Goal: Transaction & Acquisition: Obtain resource

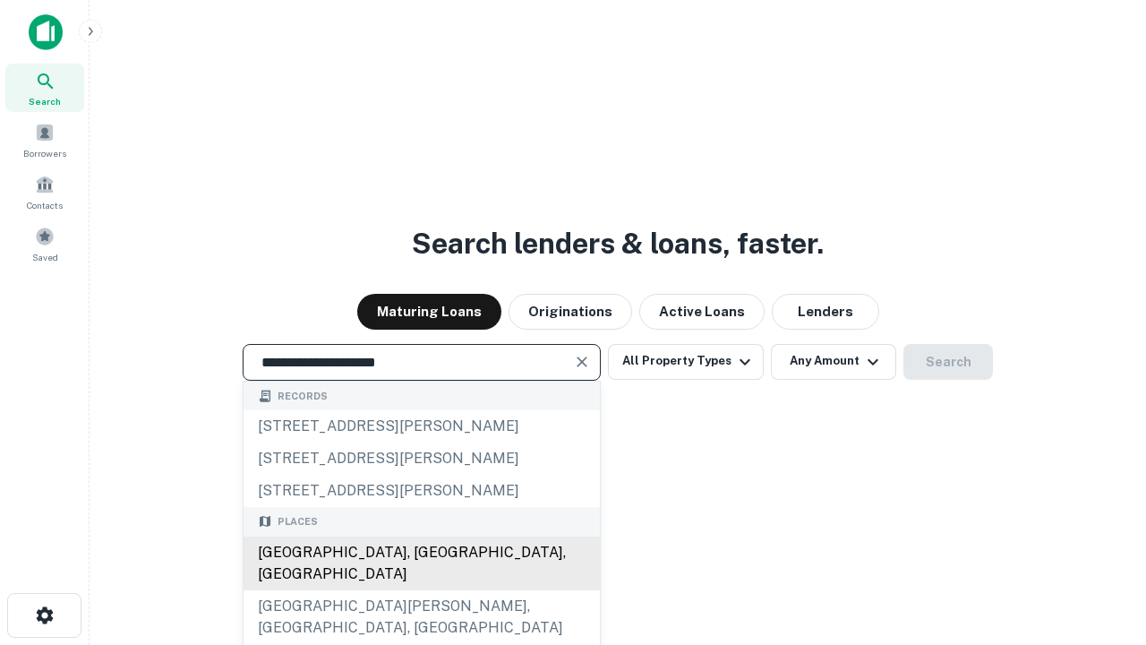
click at [421, 590] on div "[GEOGRAPHIC_DATA], [GEOGRAPHIC_DATA], [GEOGRAPHIC_DATA]" at bounding box center [422, 563] width 356 height 54
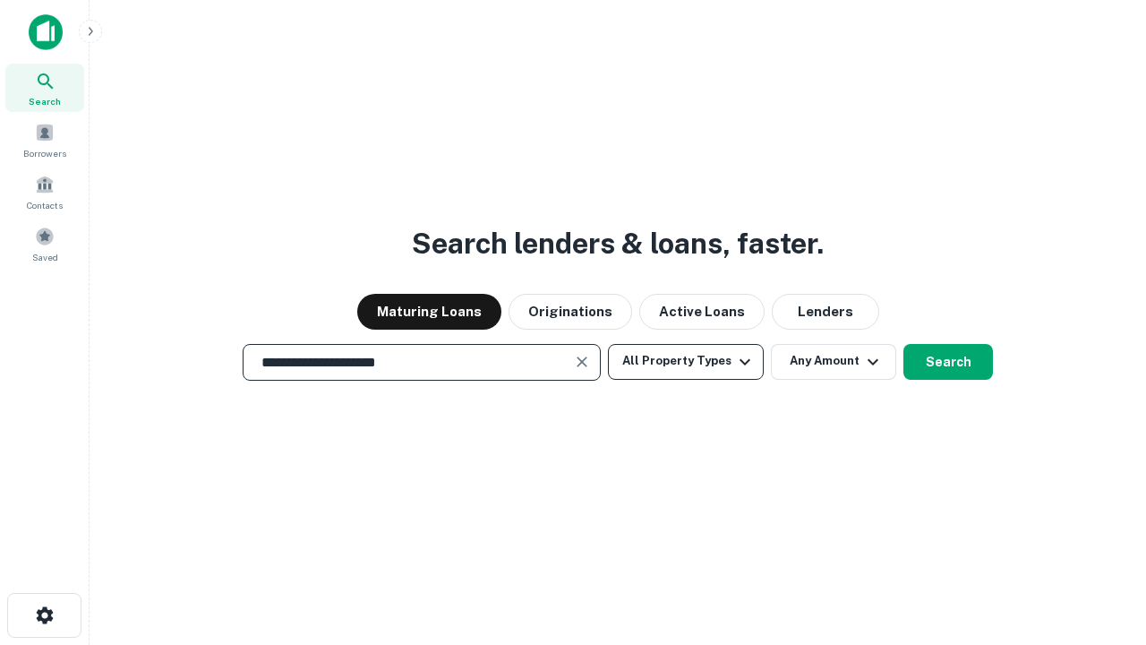
type input "**********"
click at [686, 361] on button "All Property Types" at bounding box center [686, 362] width 156 height 36
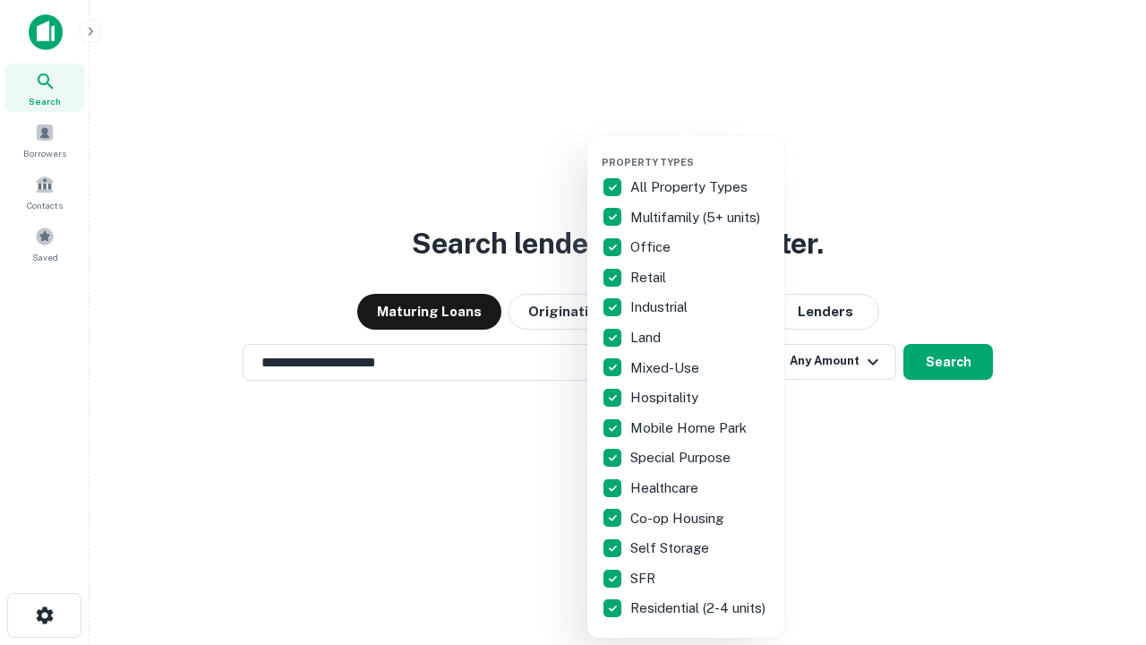
click at [700, 150] on button "button" at bounding box center [700, 150] width 197 height 1
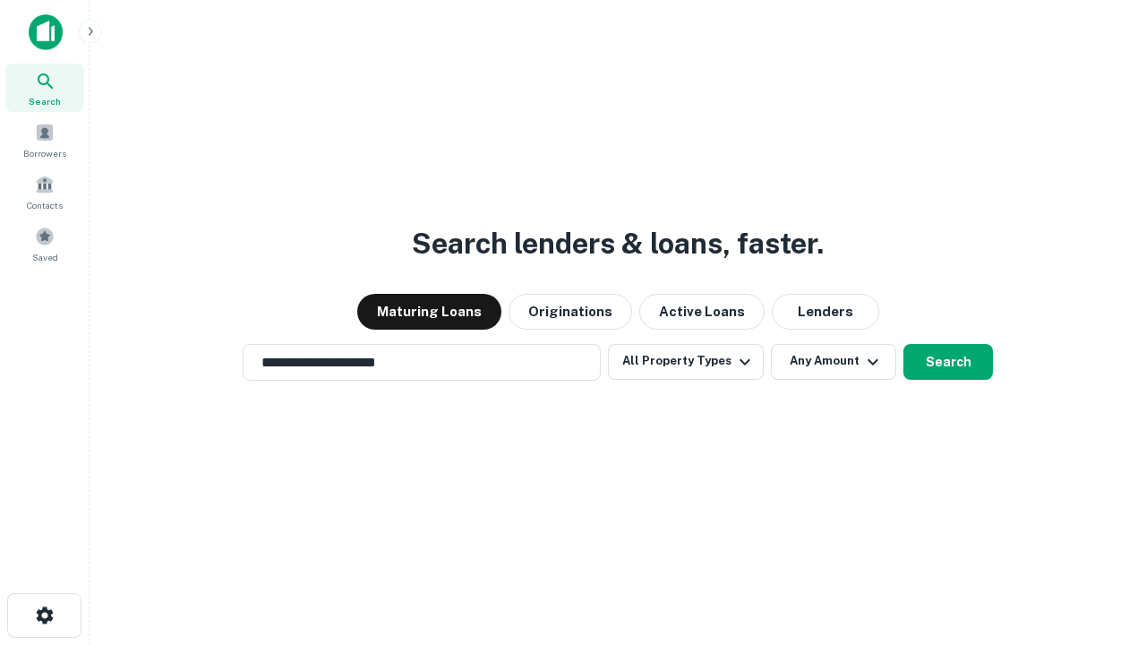
scroll to position [28, 0]
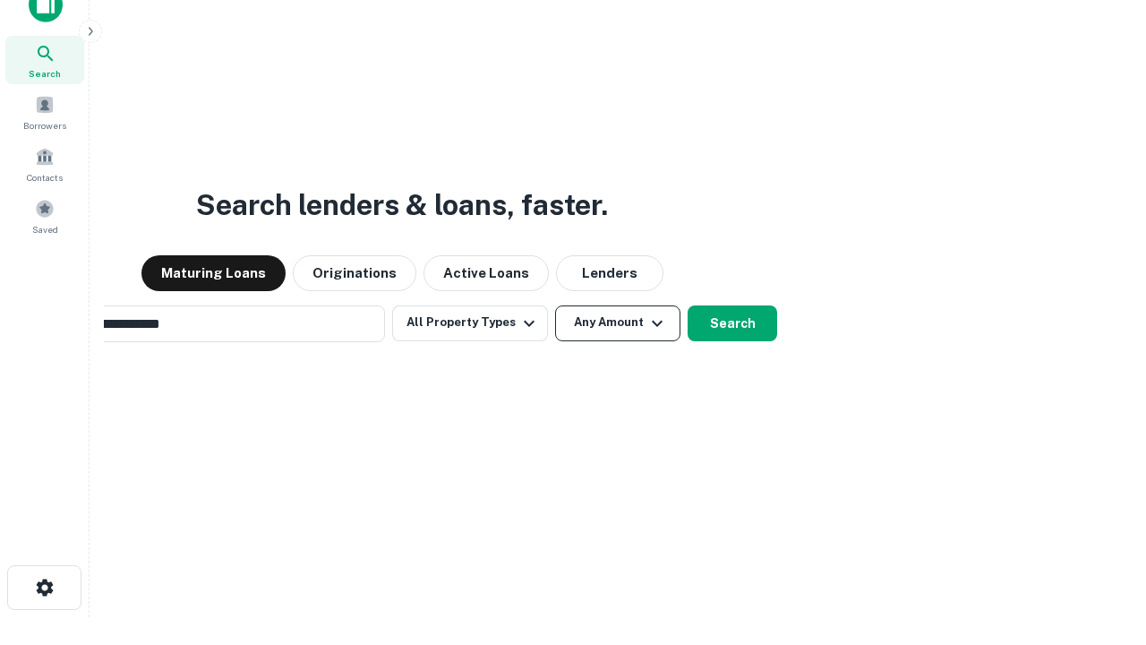
click at [555, 305] on button "Any Amount" at bounding box center [617, 323] width 125 height 36
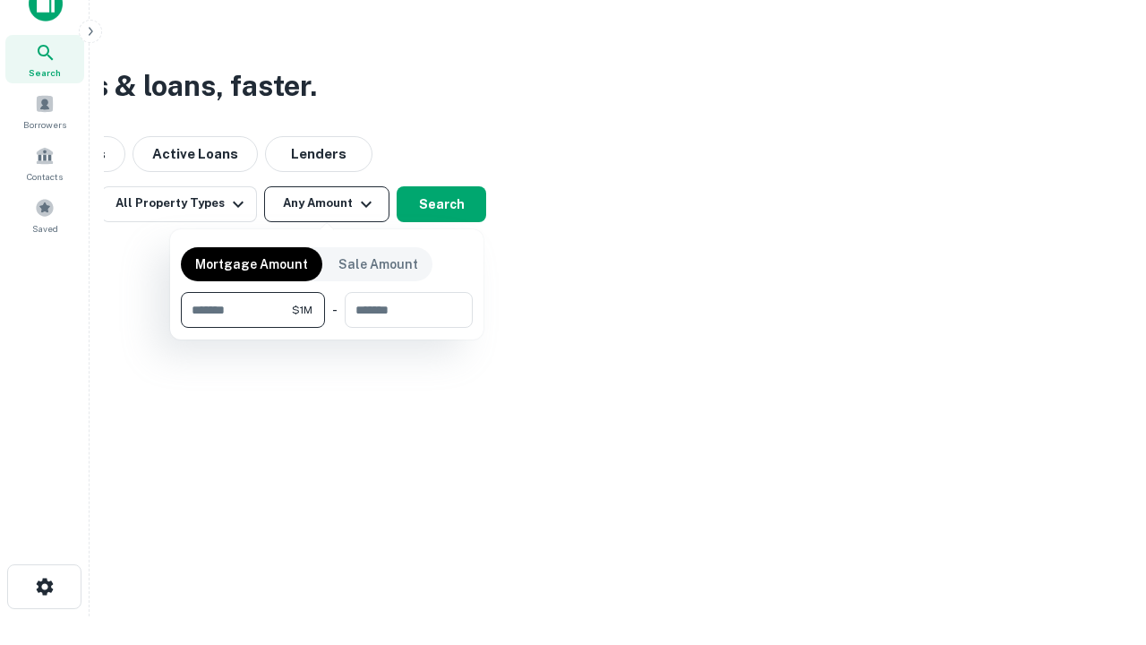
type input "*******"
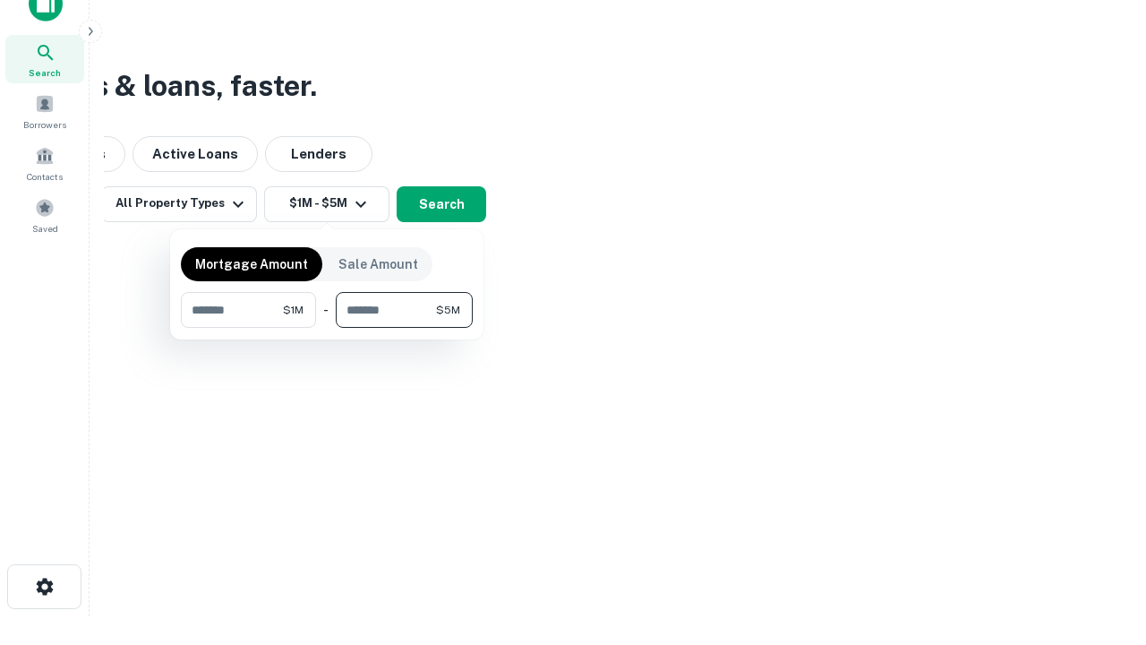
type input "*******"
click at [327, 328] on button "button" at bounding box center [327, 328] width 292 height 1
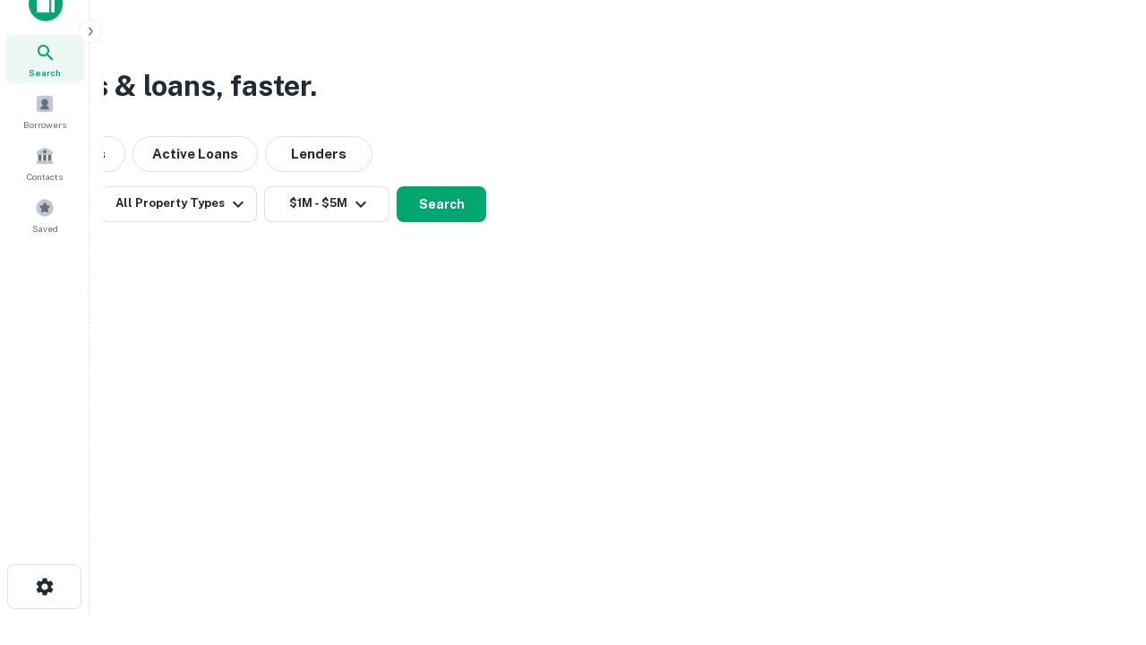
scroll to position [28, 0]
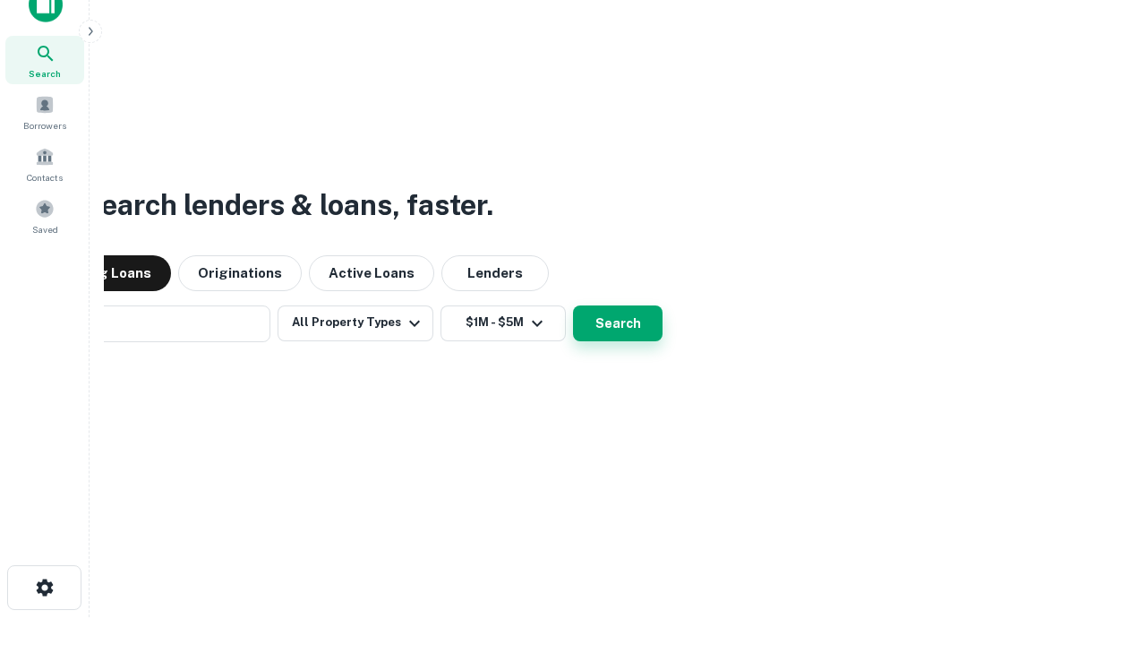
click at [573, 305] on button "Search" at bounding box center [618, 323] width 90 height 36
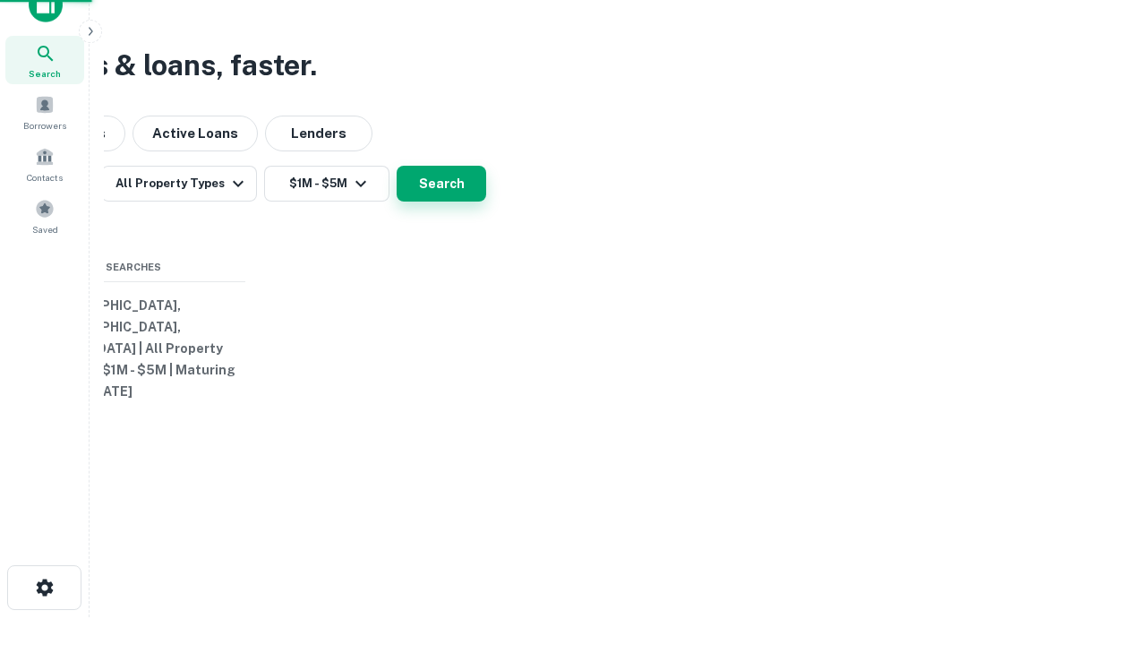
scroll to position [29, 0]
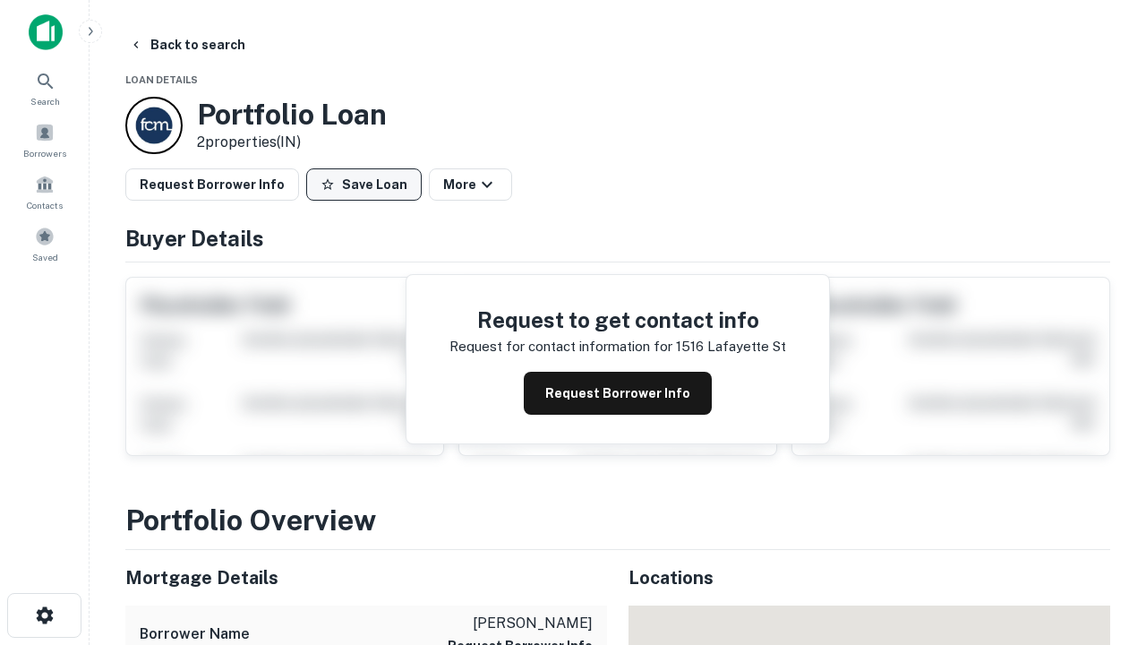
click at [364, 184] on button "Save Loan" at bounding box center [364, 184] width 116 height 32
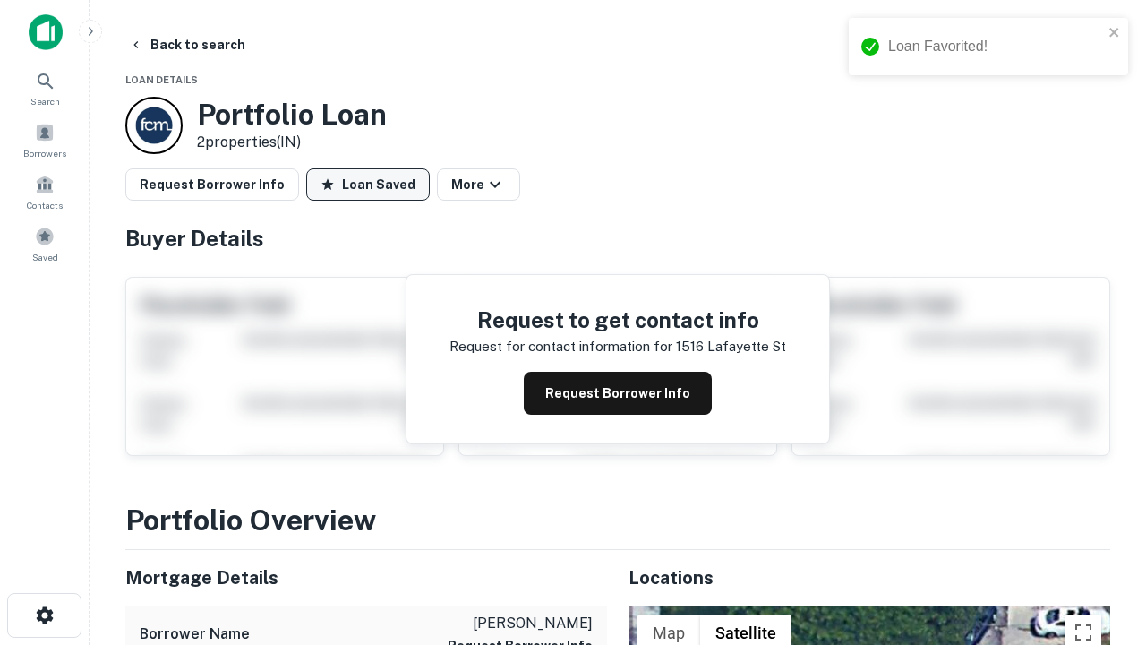
click at [368, 184] on button "Loan Saved" at bounding box center [368, 184] width 124 height 32
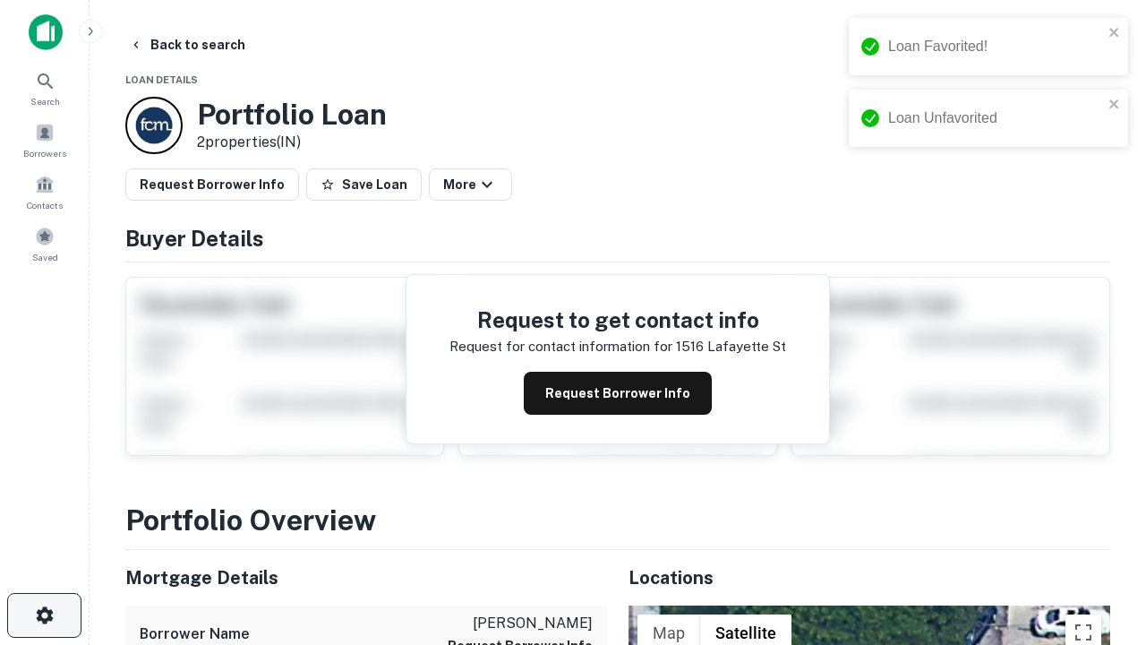
click at [44, 615] on icon "button" at bounding box center [44, 614] width 21 height 21
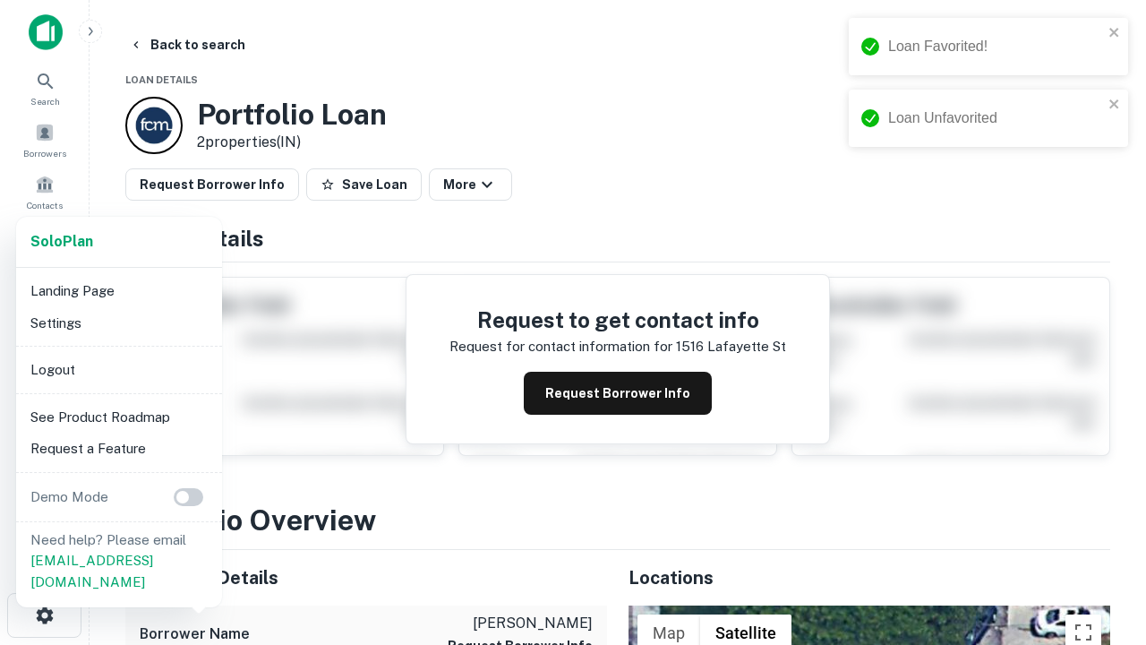
click at [118, 369] on li "Logout" at bounding box center [119, 370] width 192 height 32
